Goal: Check status: Check status

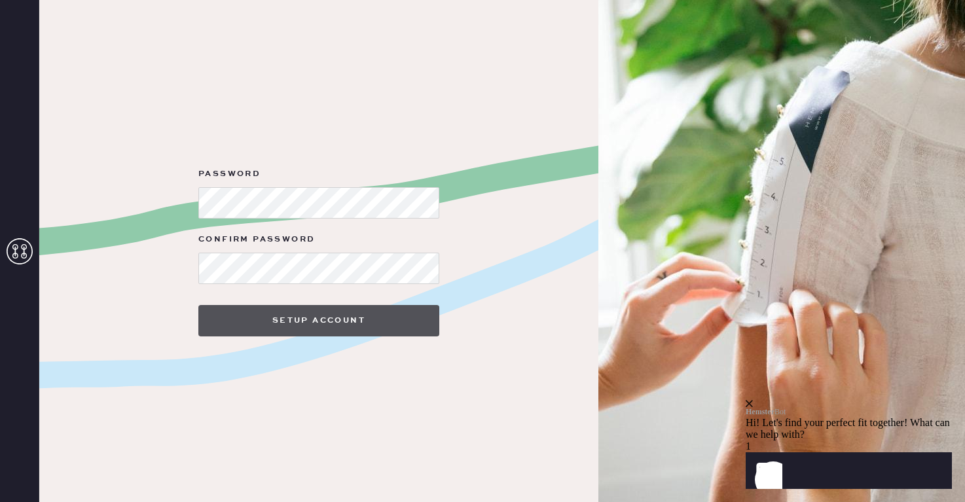
click at [408, 324] on button "Setup Account" at bounding box center [318, 320] width 241 height 31
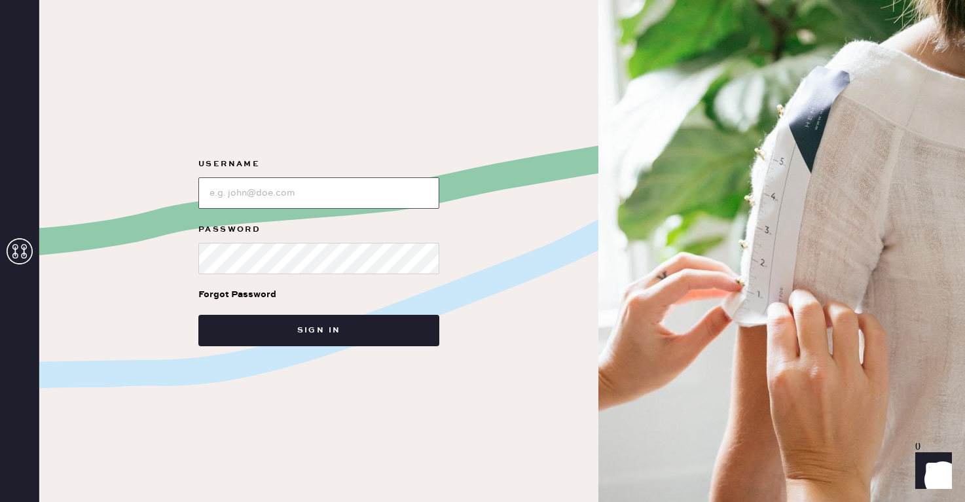
click at [316, 191] on input "loginName" at bounding box center [318, 193] width 241 height 31
type input "[EMAIL_ADDRESS][PERSON_NAME][DOMAIN_NAME]"
click at [198, 315] on button "Sign in" at bounding box center [318, 330] width 241 height 31
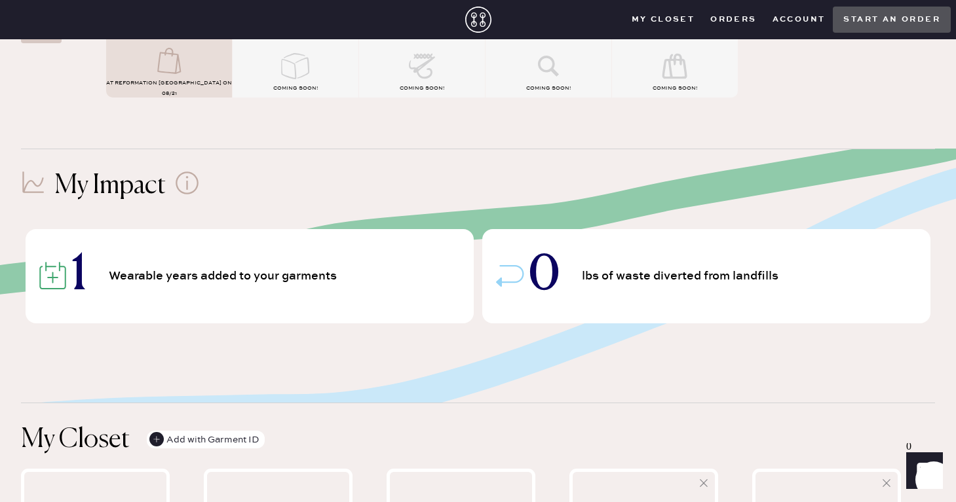
scroll to position [131, 0]
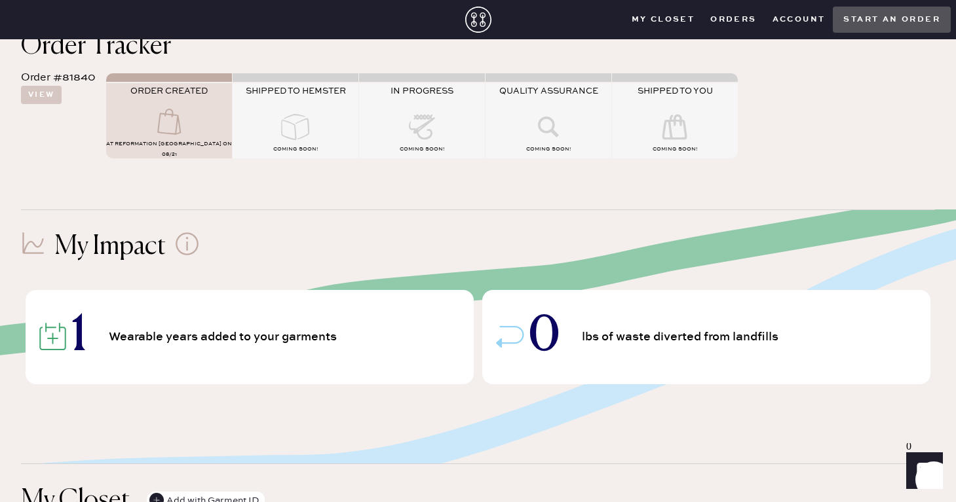
click at [189, 119] on icon at bounding box center [169, 122] width 52 height 26
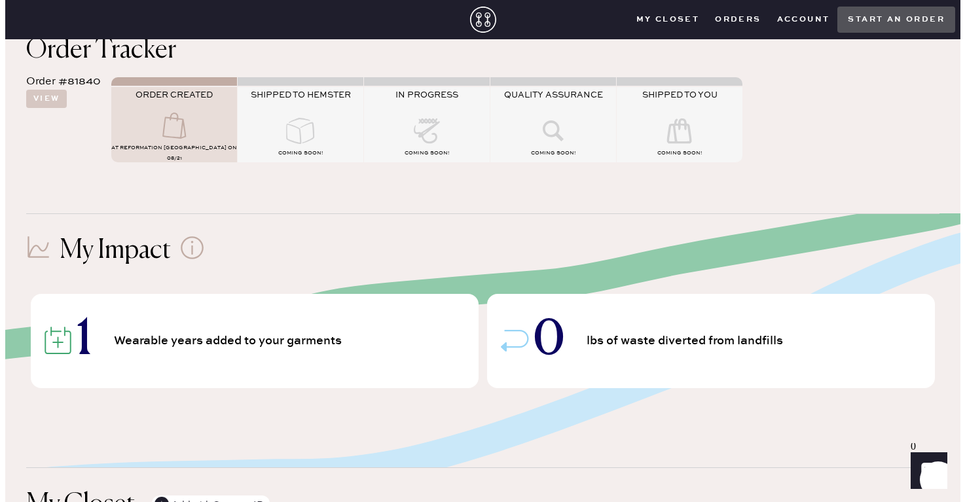
scroll to position [0, 0]
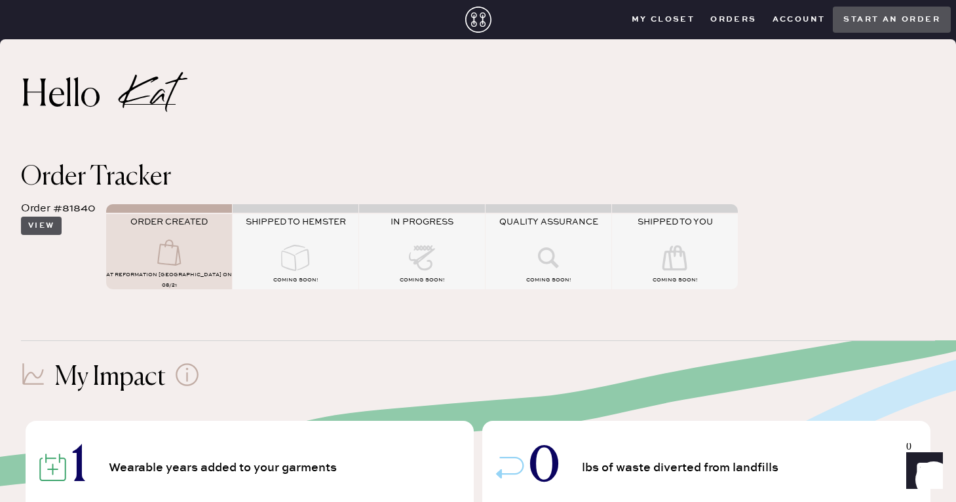
click at [52, 227] on button "View" at bounding box center [41, 226] width 41 height 18
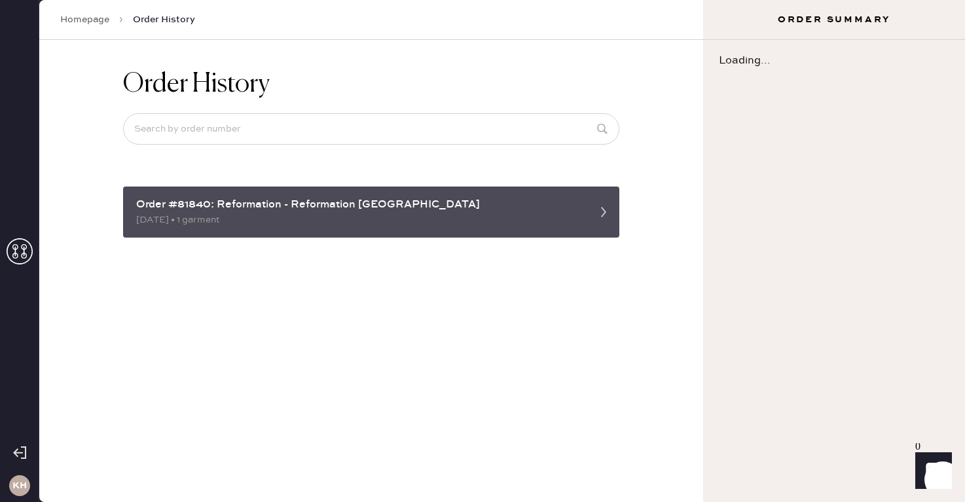
click at [348, 209] on div "Order #81840: Reformation - Reformation [GEOGRAPHIC_DATA]" at bounding box center [359, 205] width 447 height 16
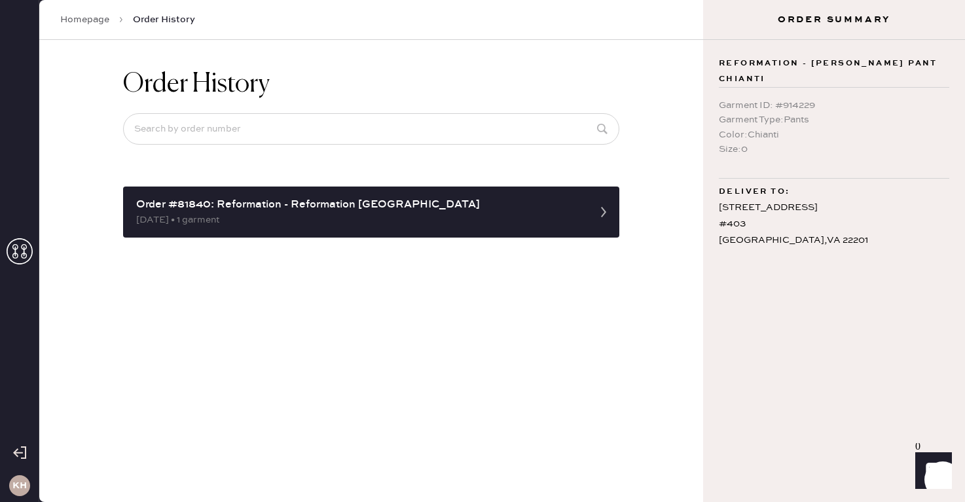
click at [853, 113] on div "Garment Type : Pants" at bounding box center [834, 120] width 231 height 14
